Goal: Information Seeking & Learning: Learn about a topic

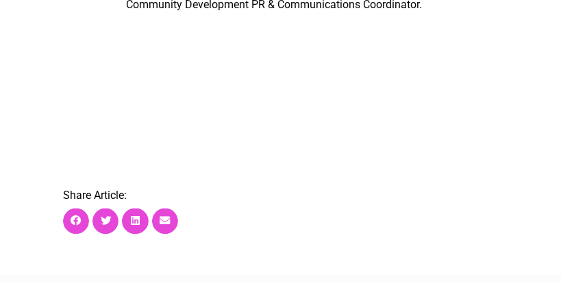
scroll to position [1371, 0]
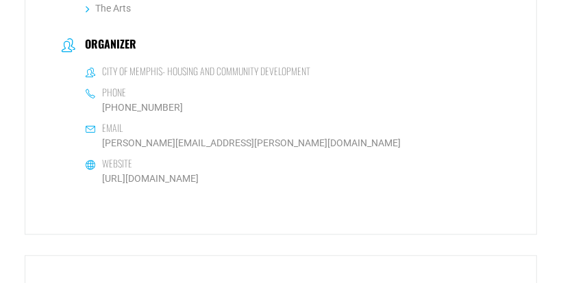
scroll to position [1597, 0]
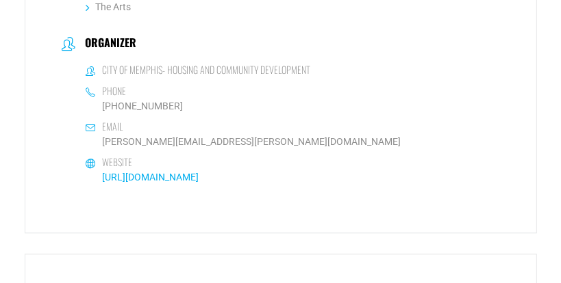
click at [162, 176] on link "https://www.memphistn.gov/" at bounding box center [151, 177] width 97 height 11
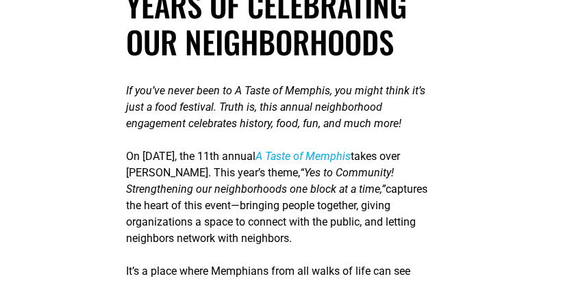
scroll to position [356, 0]
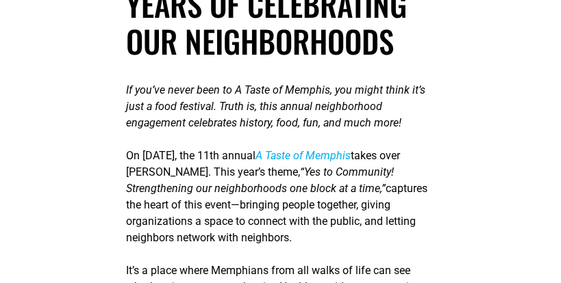
click at [340, 162] on span "A Taste of Memphis" at bounding box center [302, 155] width 95 height 13
